Goal: Answer question/provide support

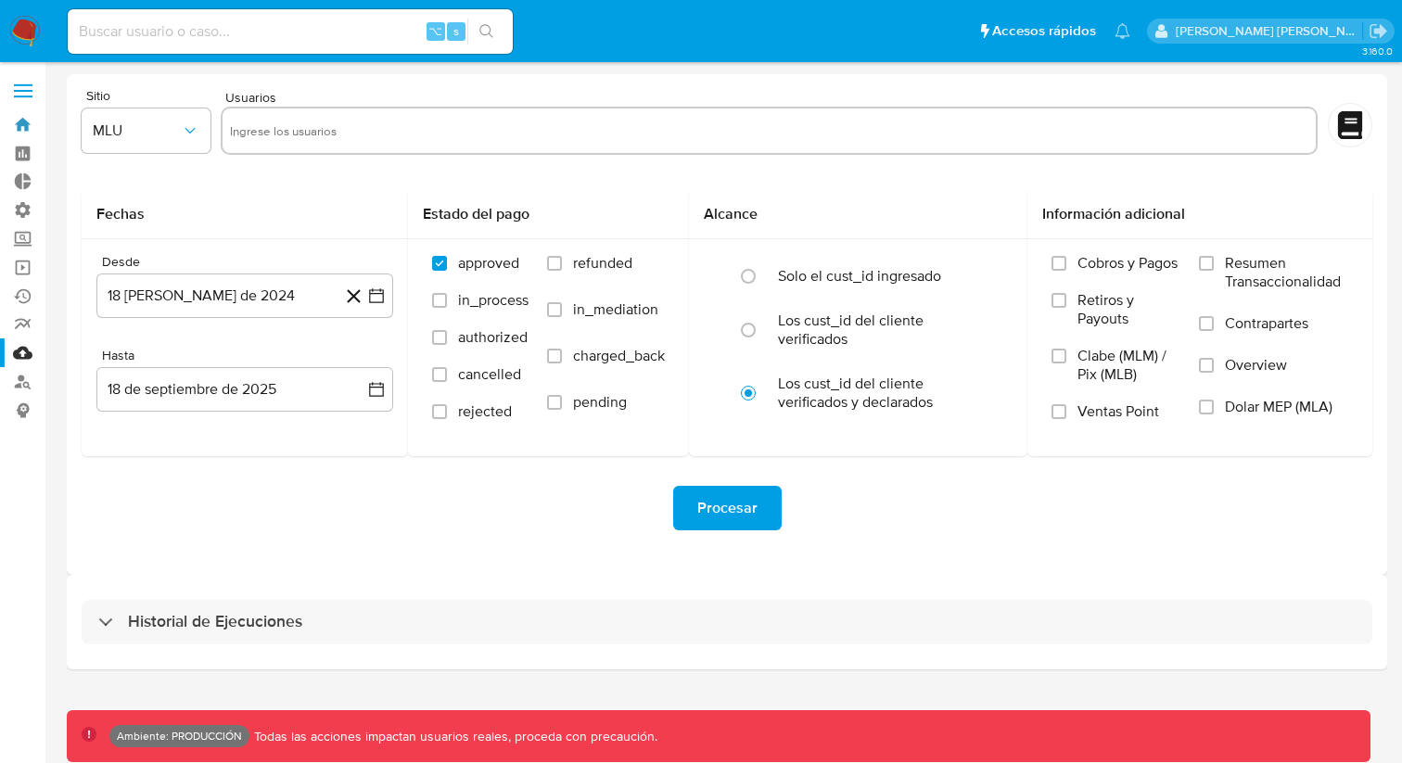
drag, startPoint x: 34, startPoint y: 121, endPoint x: 77, endPoint y: 148, distance: 50.4
click at [34, 121] on link "Bandeja" at bounding box center [110, 124] width 221 height 29
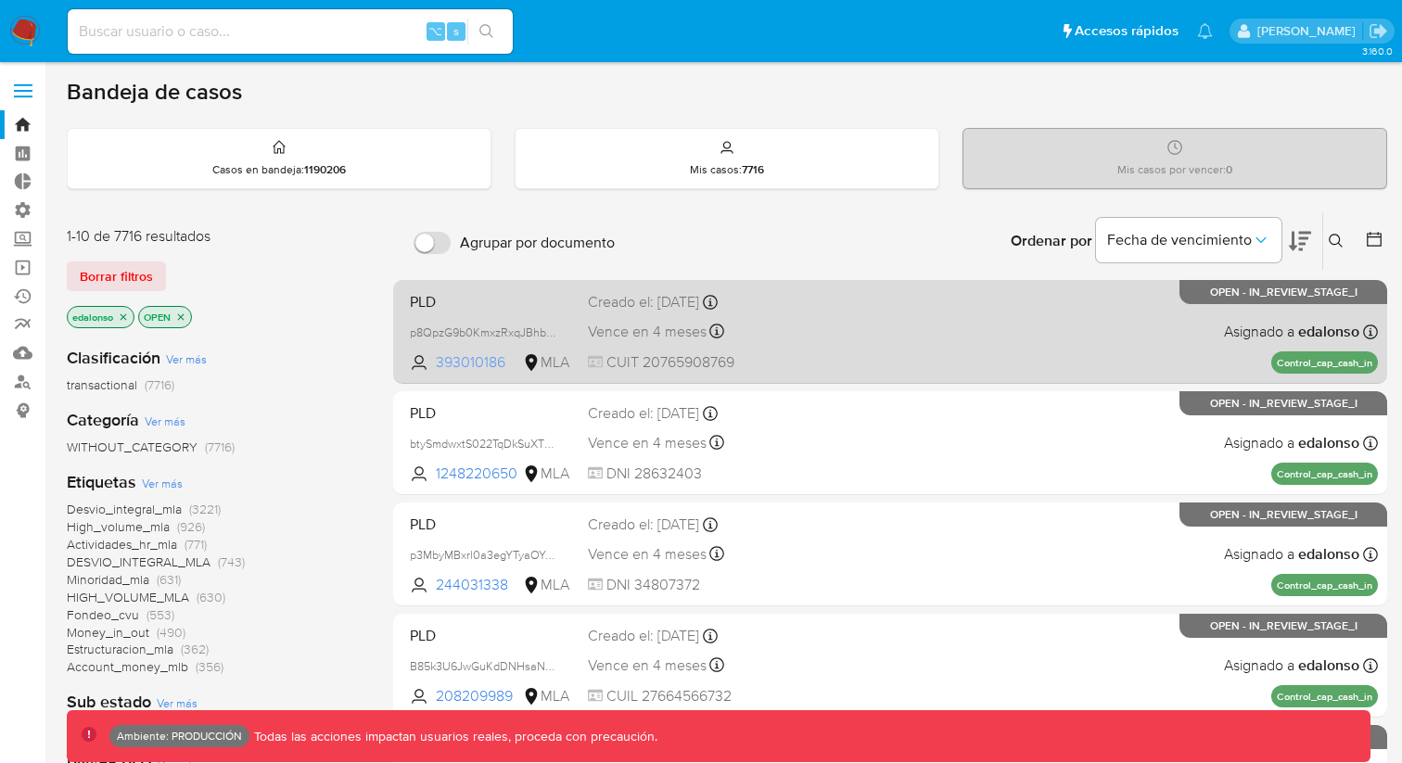
click at [470, 362] on span "393010186" at bounding box center [477, 362] width 83 height 20
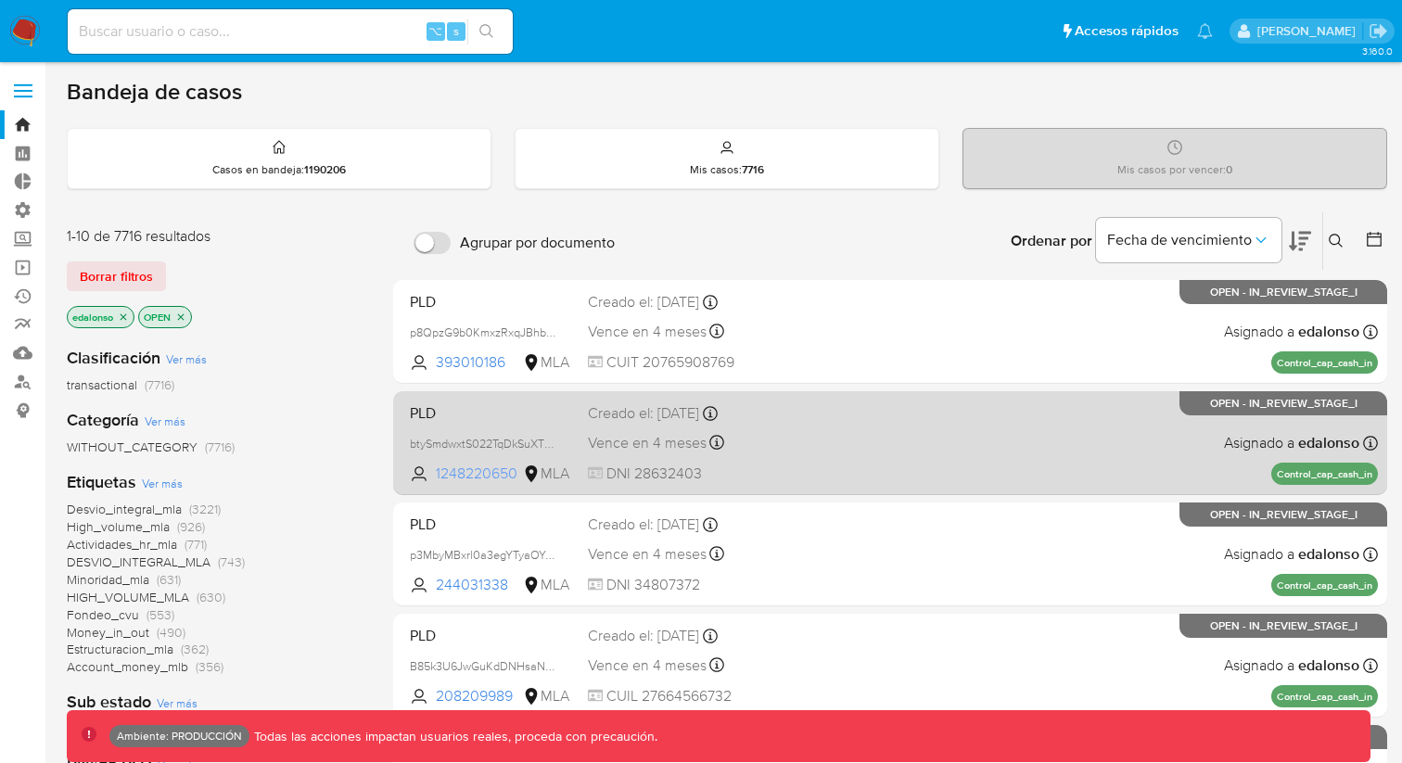
click at [483, 468] on span "1248220650" at bounding box center [477, 474] width 83 height 20
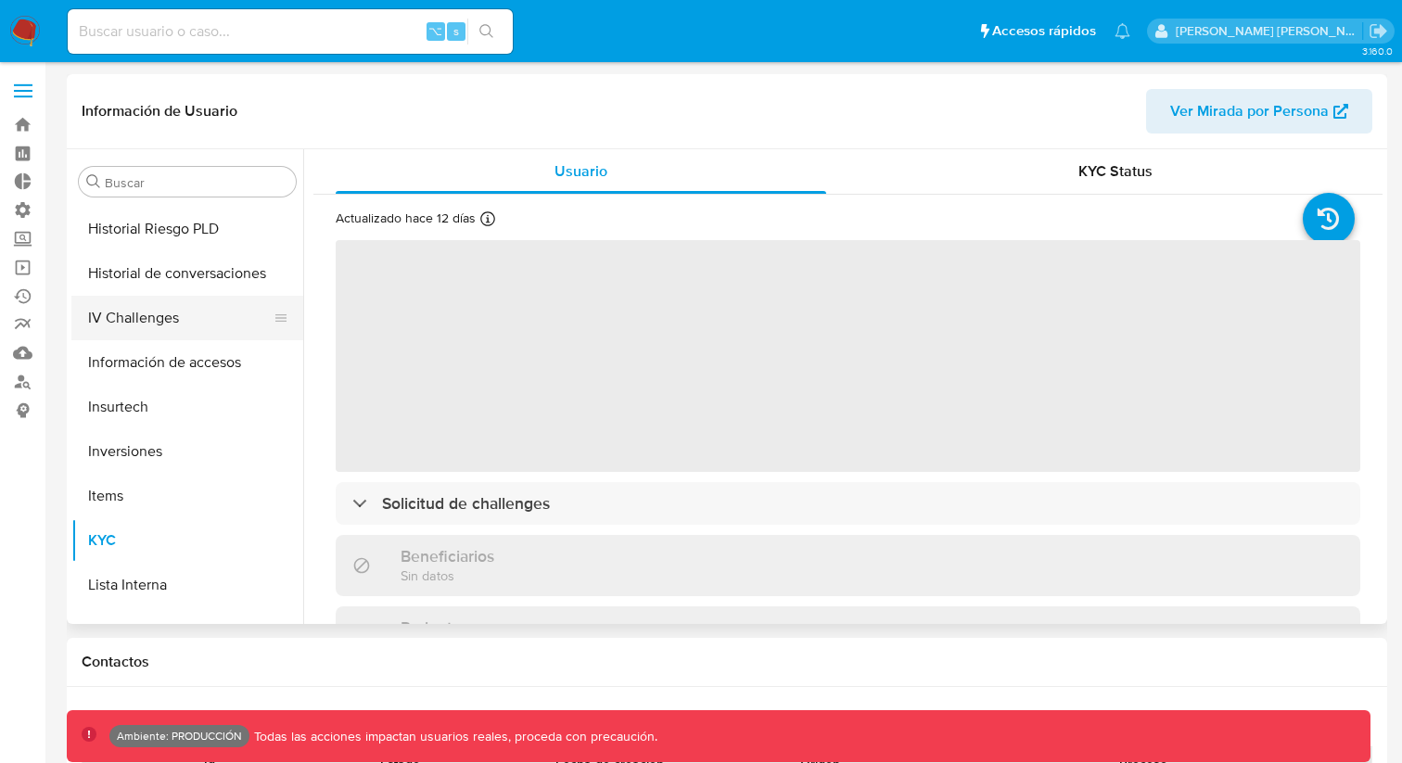
select select "10"
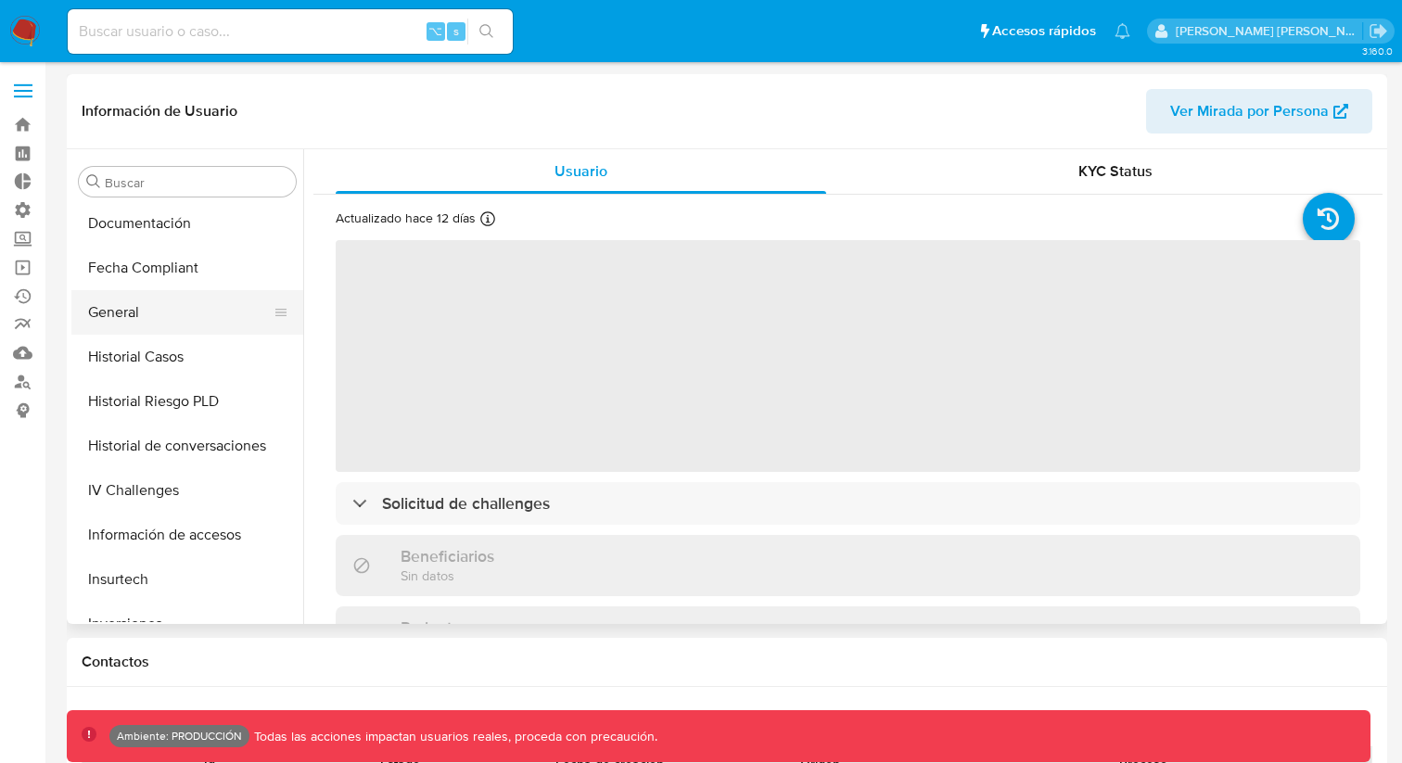
scroll to position [2, 0]
click at [163, 319] on button "General" at bounding box center [179, 310] width 217 height 45
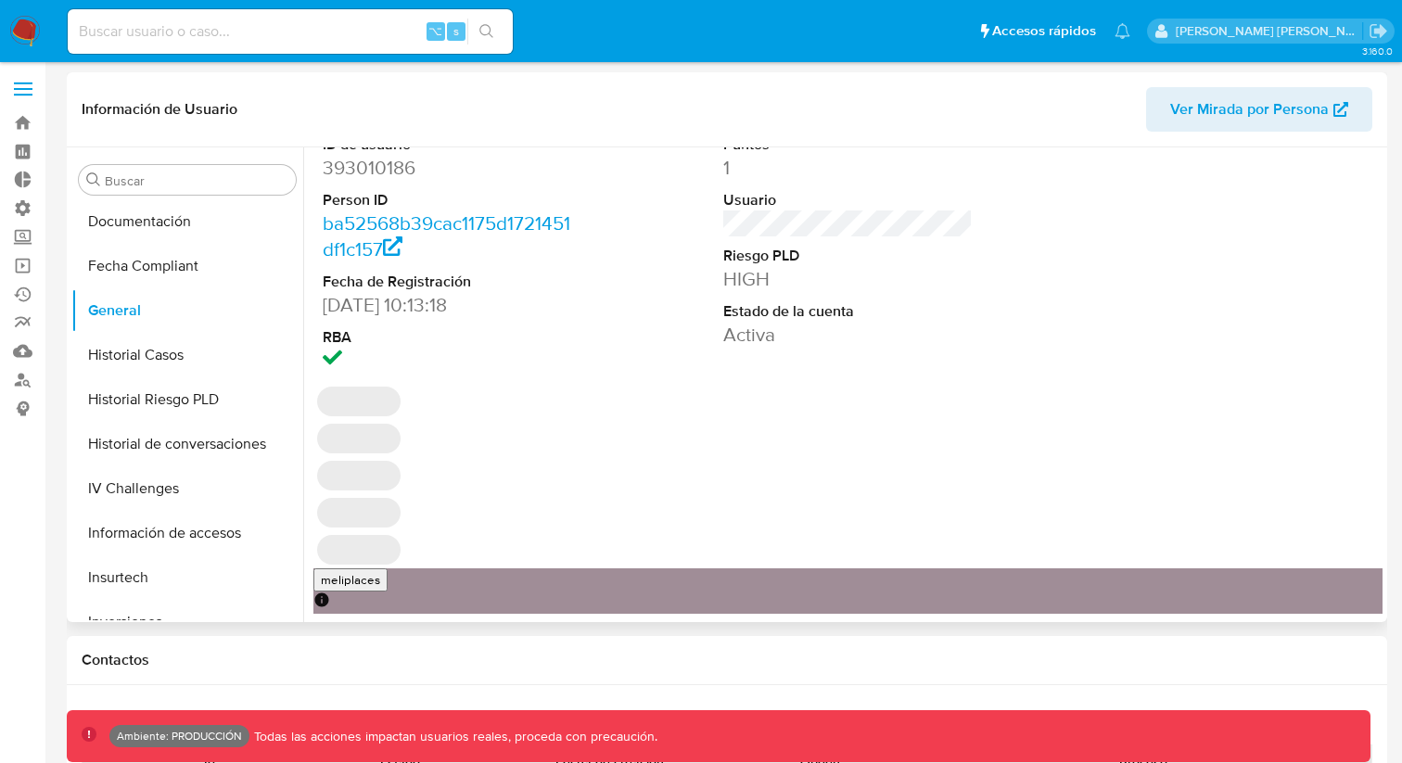
scroll to position [0, 0]
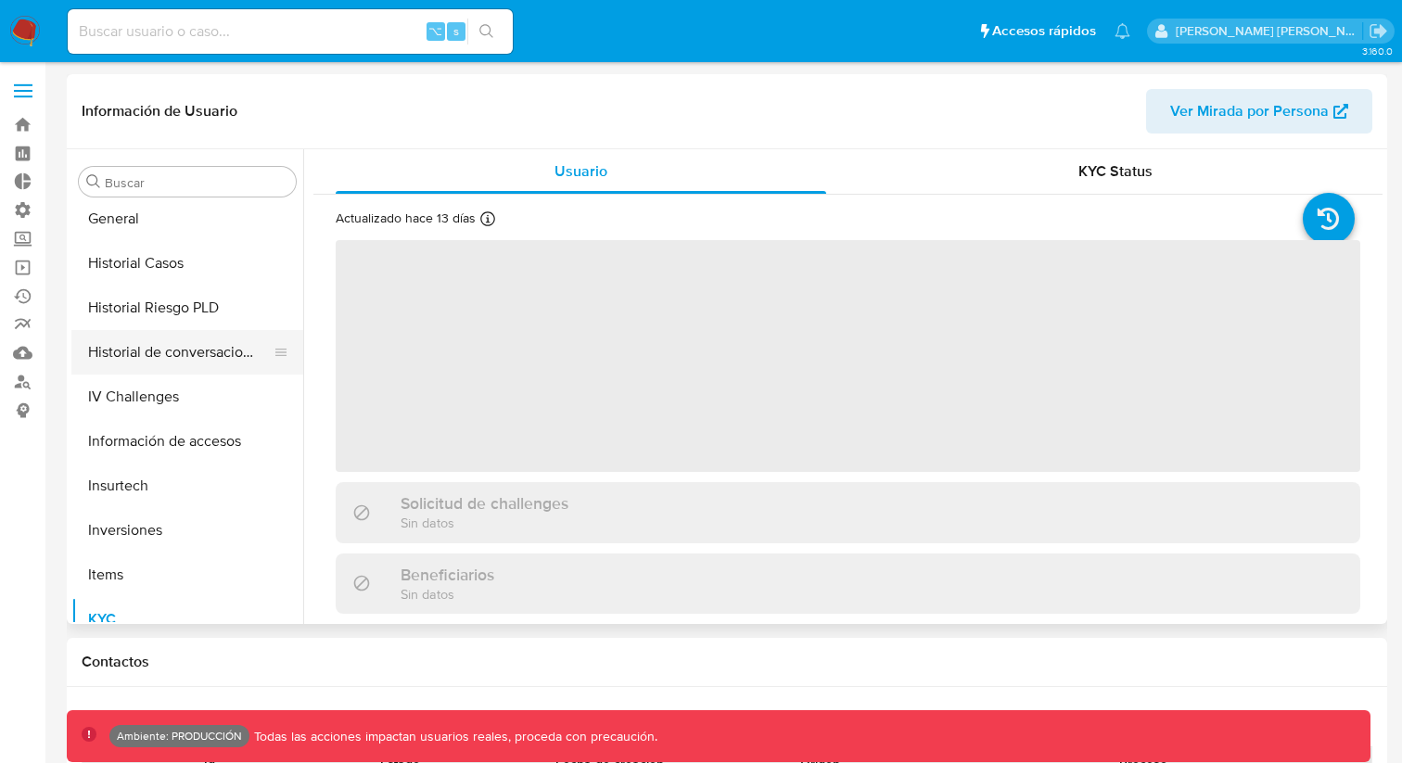
select select "10"
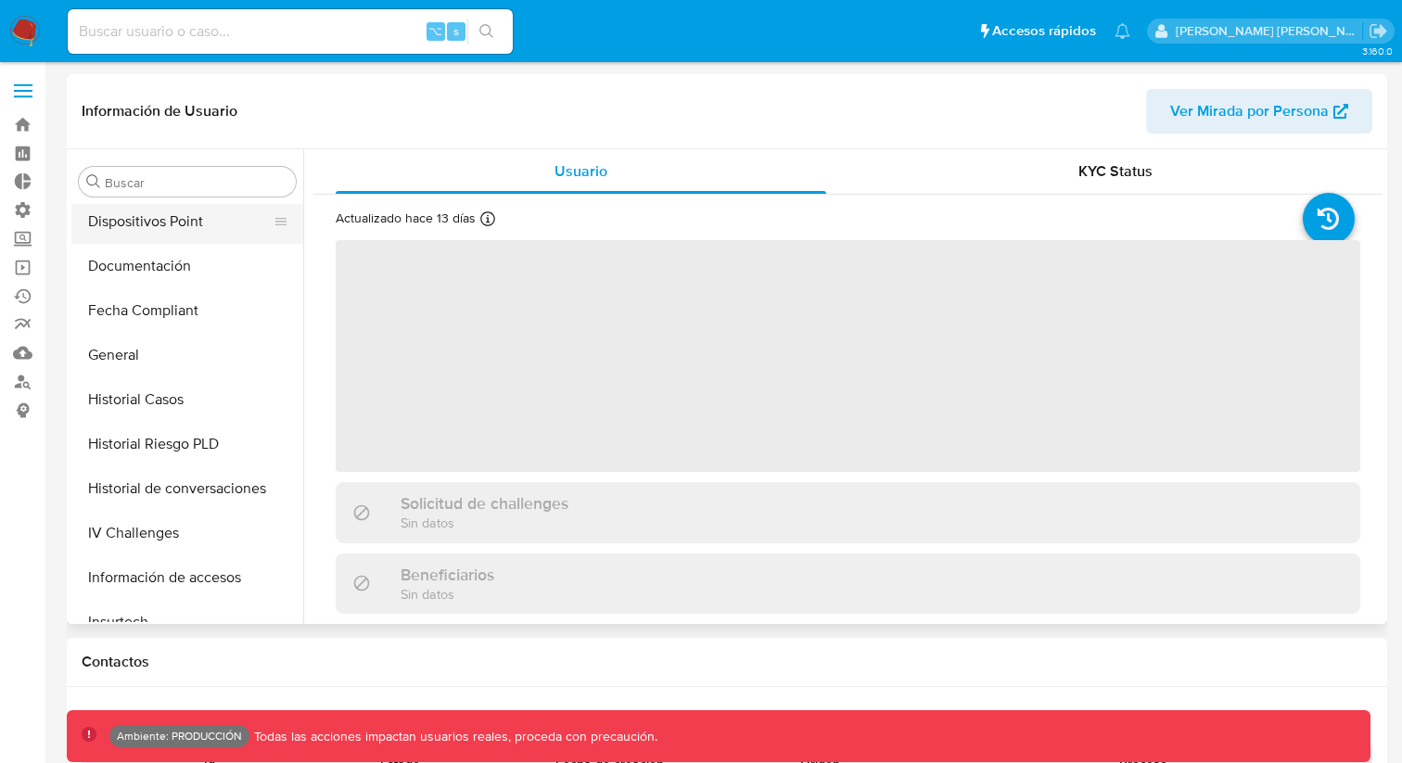
scroll to position [314, 0]
click at [127, 502] on button "General" at bounding box center [179, 490] width 217 height 45
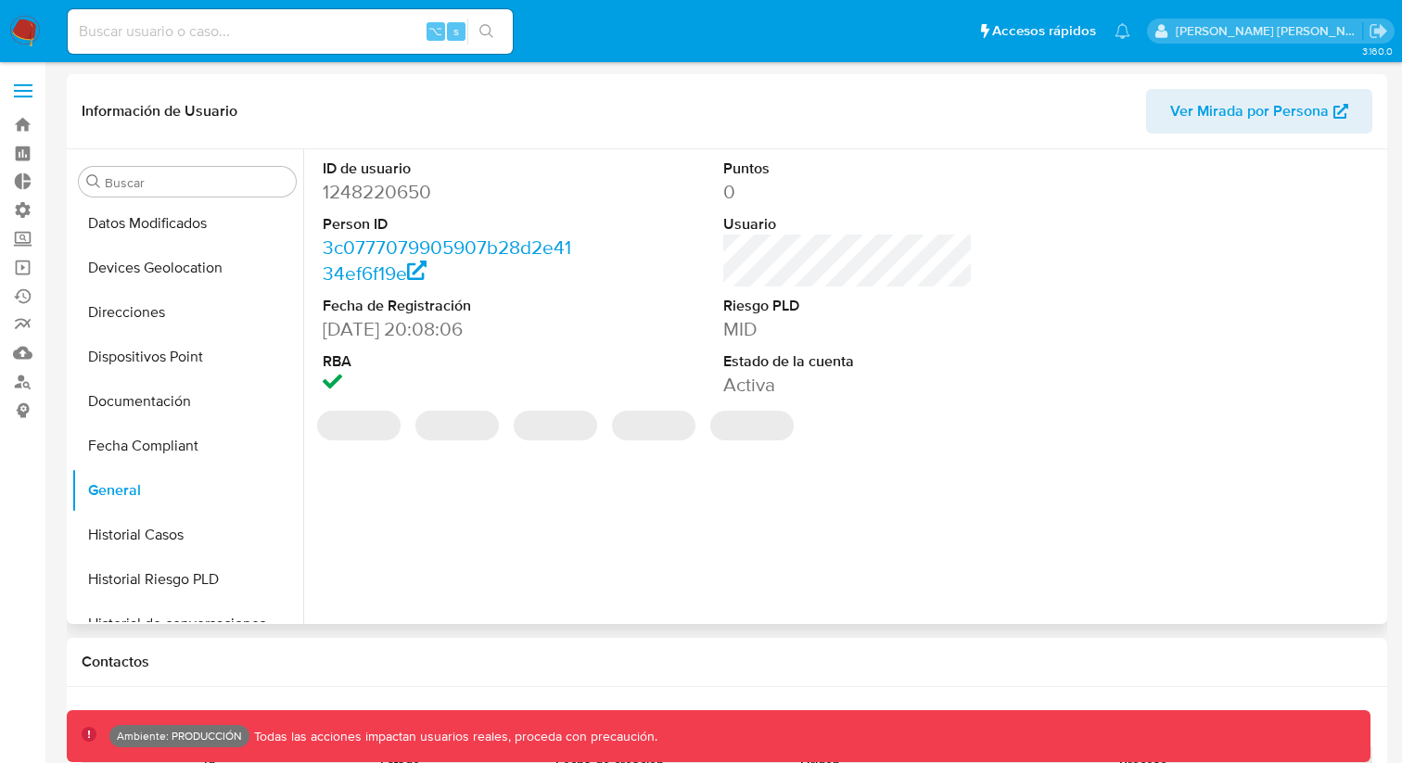
click at [908, 507] on div "ID de usuario 1248220650 Person ID 3c0777079905907b28d2e4134ef6f19e Fecha de Re…" at bounding box center [842, 386] width 1079 height 475
